Goal: Task Accomplishment & Management: Use online tool/utility

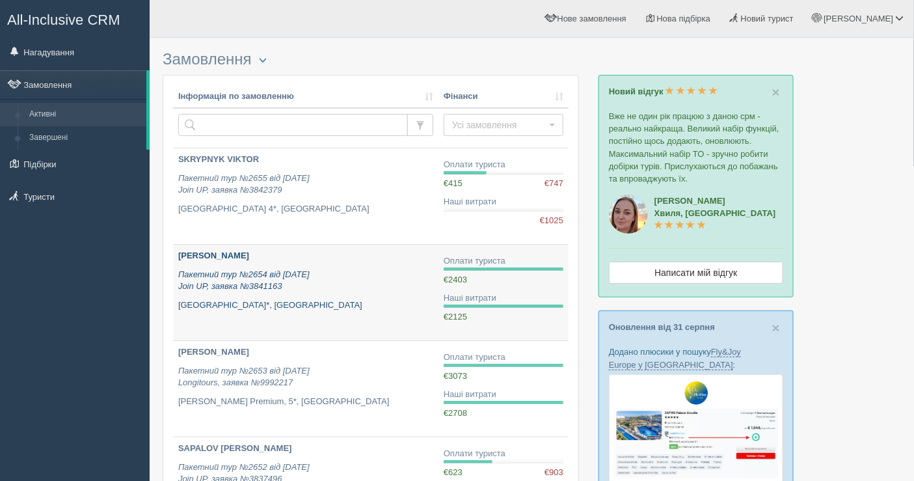
click at [361, 272] on p "Пакетний тур №2654 від [DATE] Join UP, заявка №3841163" at bounding box center [305, 281] width 255 height 24
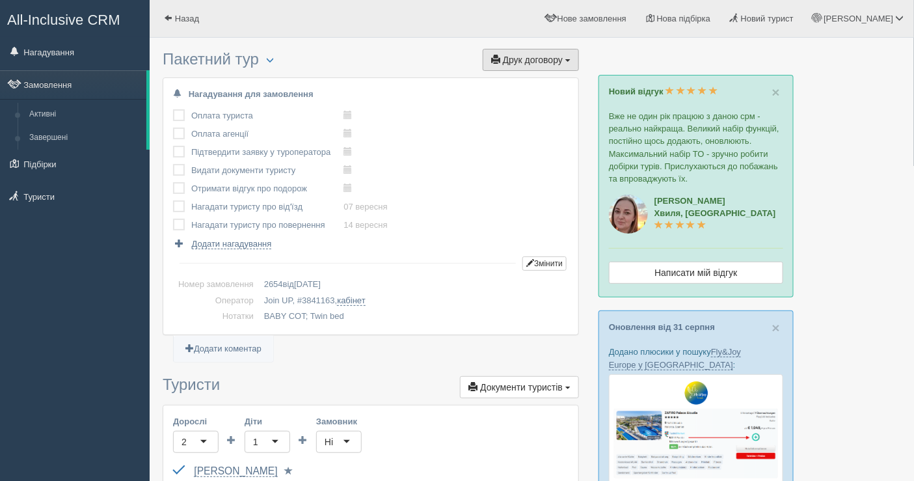
click at [528, 62] on span "Друк договору" at bounding box center [533, 60] width 60 height 10
click at [502, 77] on link "Join UP" at bounding box center [490, 83] width 176 height 21
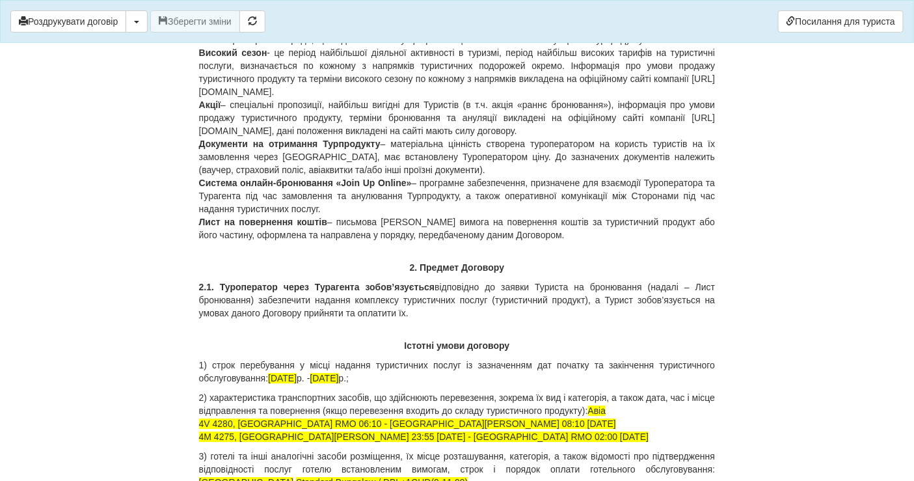
scroll to position [651, 0]
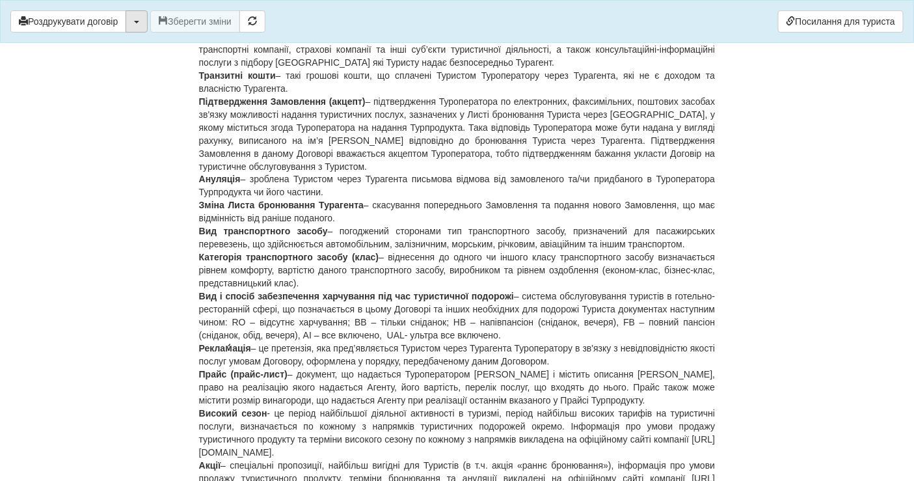
click at [135, 23] on button "button" at bounding box center [137, 21] width 22 height 22
drag, startPoint x: 103, startPoint y: 27, endPoint x: 714, endPoint y: 431, distance: 733.1
click at [103, 27] on button "Роздрукувати договір" at bounding box center [68, 21] width 116 height 22
click at [85, 25] on button "Роздрукувати договір" at bounding box center [68, 21] width 116 height 22
